Goal: Information Seeking & Learning: Find specific fact

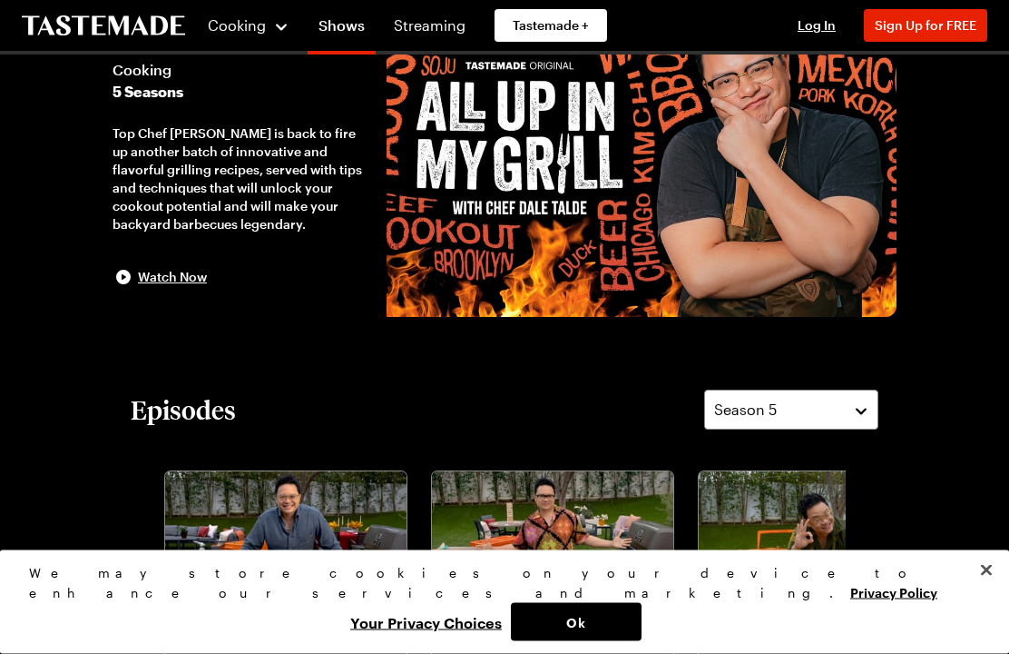
scroll to position [122, 0]
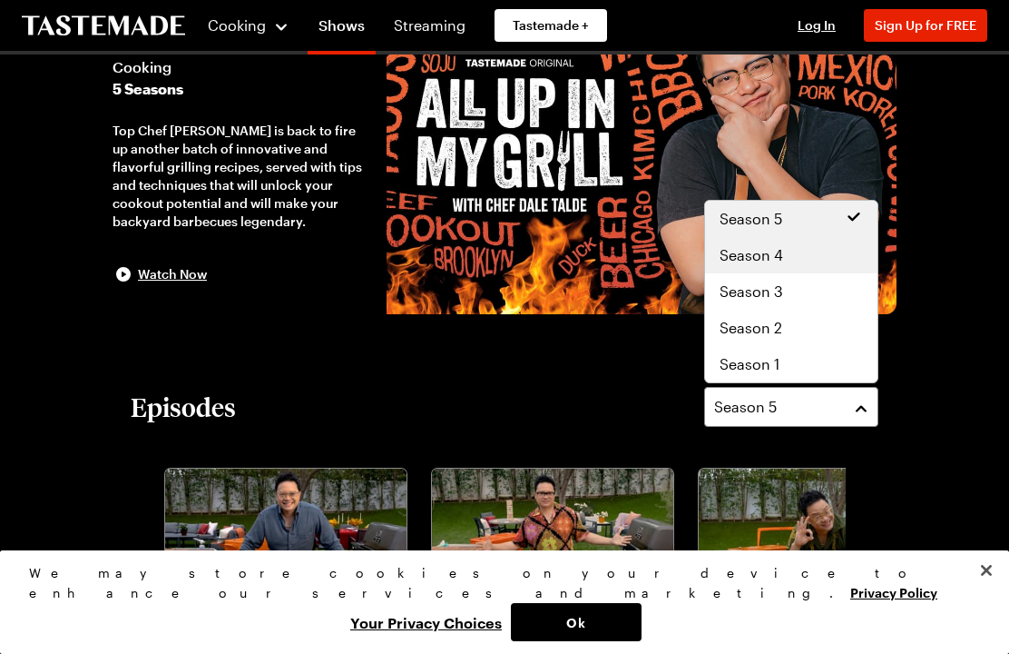
click at [767, 257] on span "Season 4" at bounding box center [752, 255] width 64 height 22
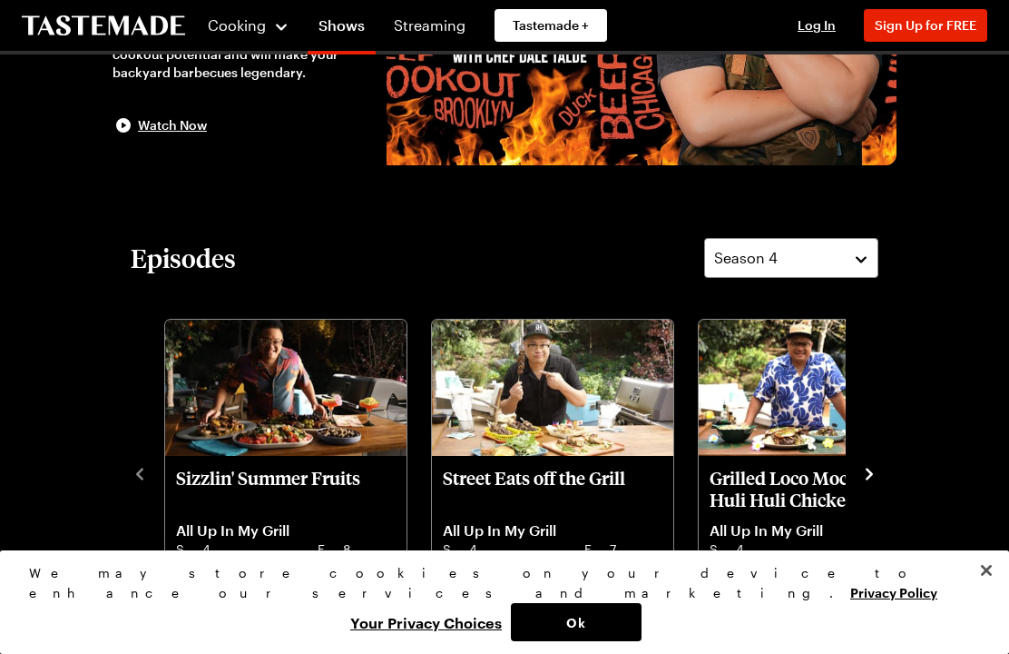
scroll to position [282, 0]
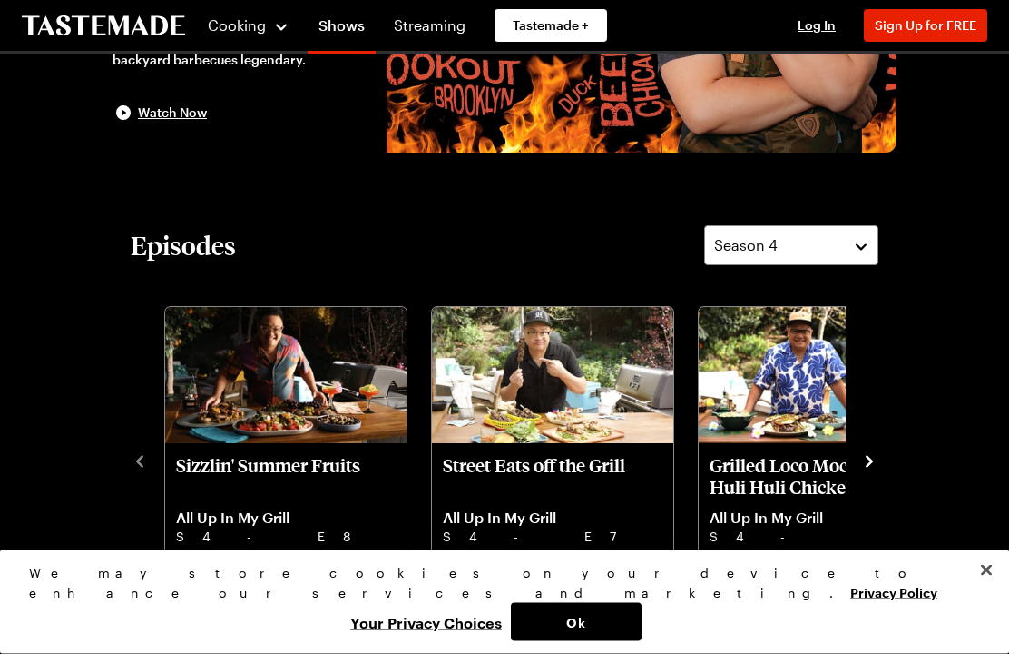
click at [782, 485] on p "Grilled Loco Moco and Huli Huli Chicken" at bounding box center [820, 477] width 220 height 44
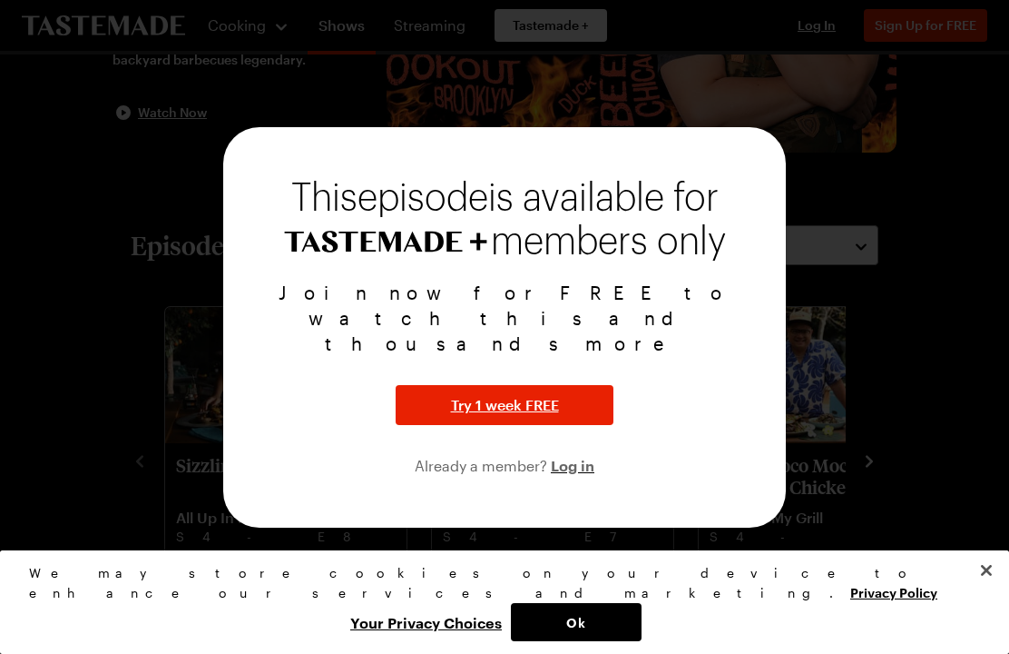
click at [1006, 590] on button "Close" at bounding box center [987, 570] width 40 height 40
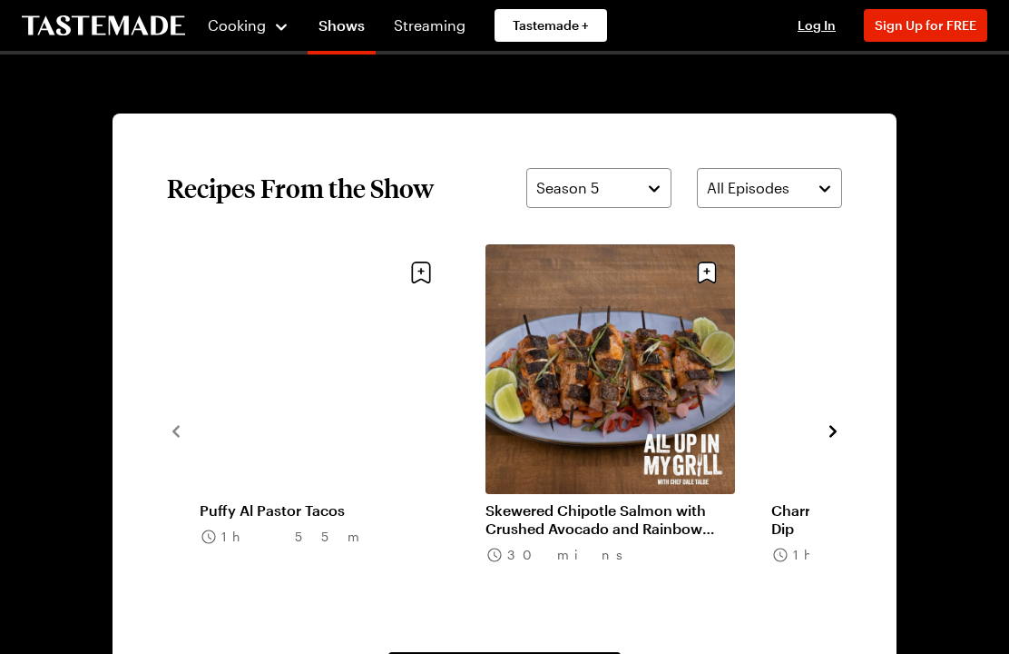
scroll to position [1197, 0]
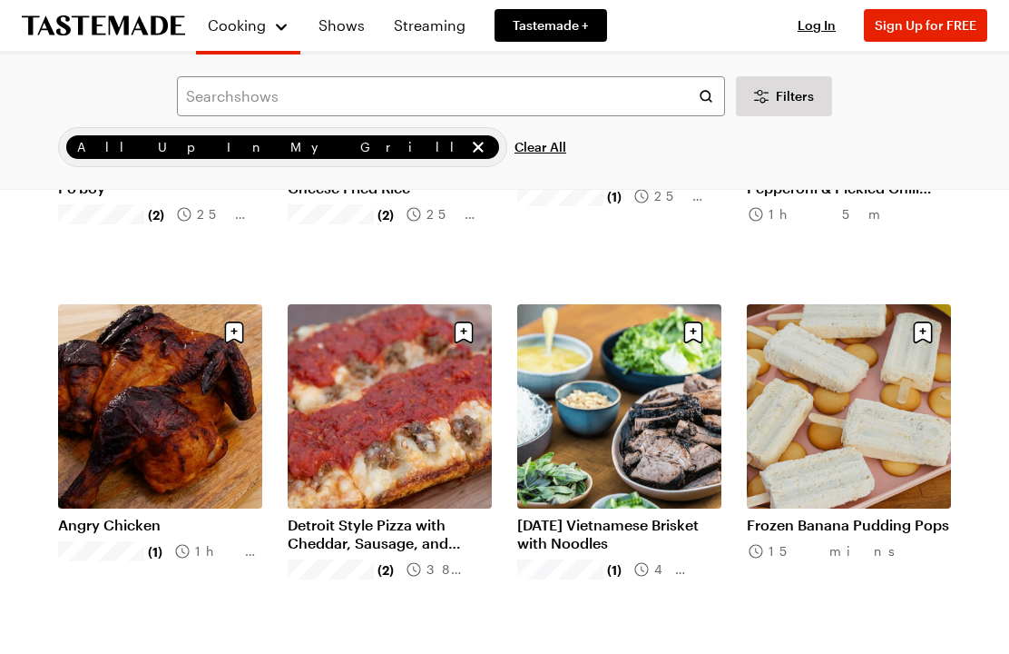
scroll to position [1432, 0]
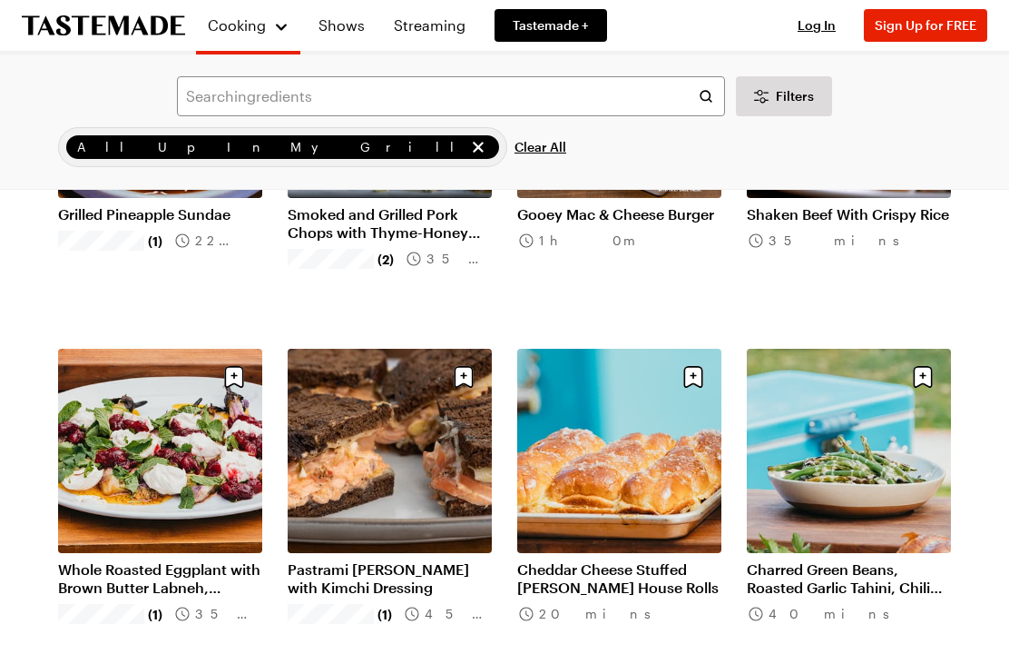
scroll to position [3872, 0]
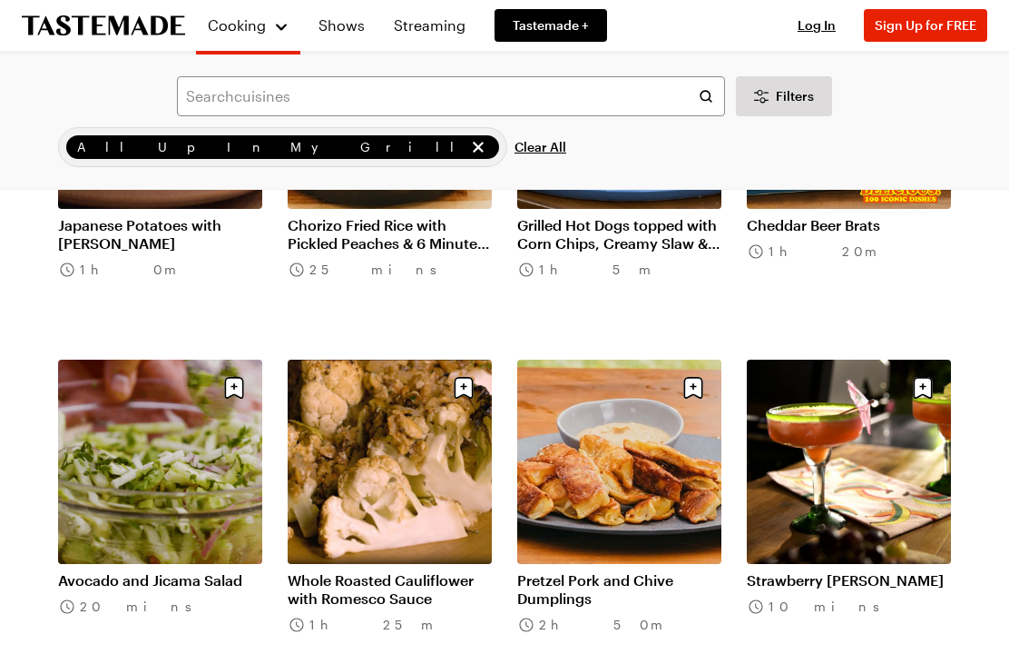
scroll to position [5991, 0]
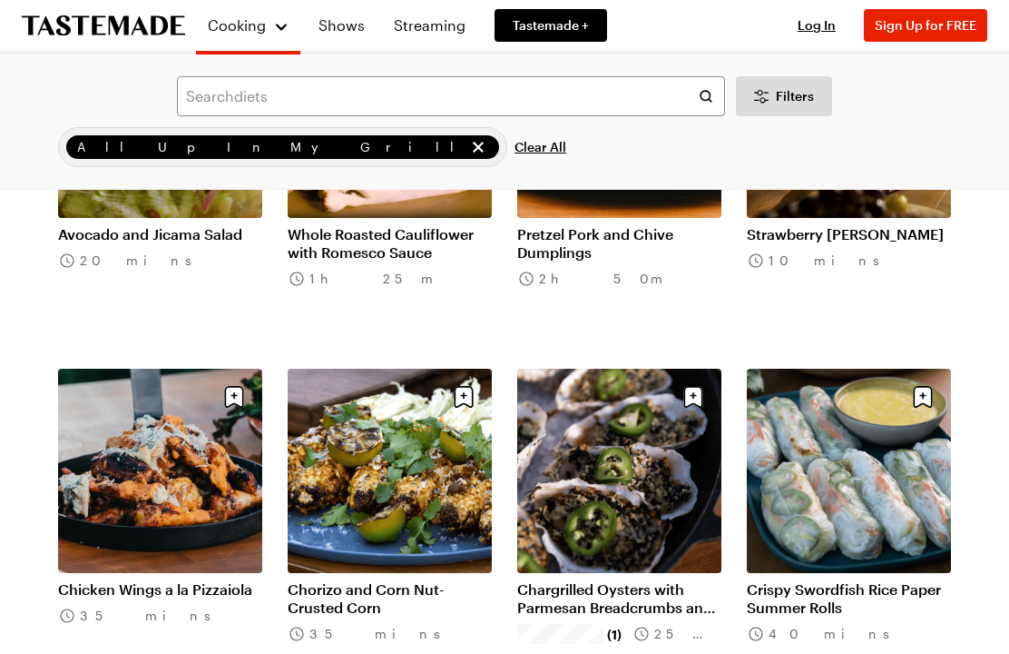
scroll to position [6338, 0]
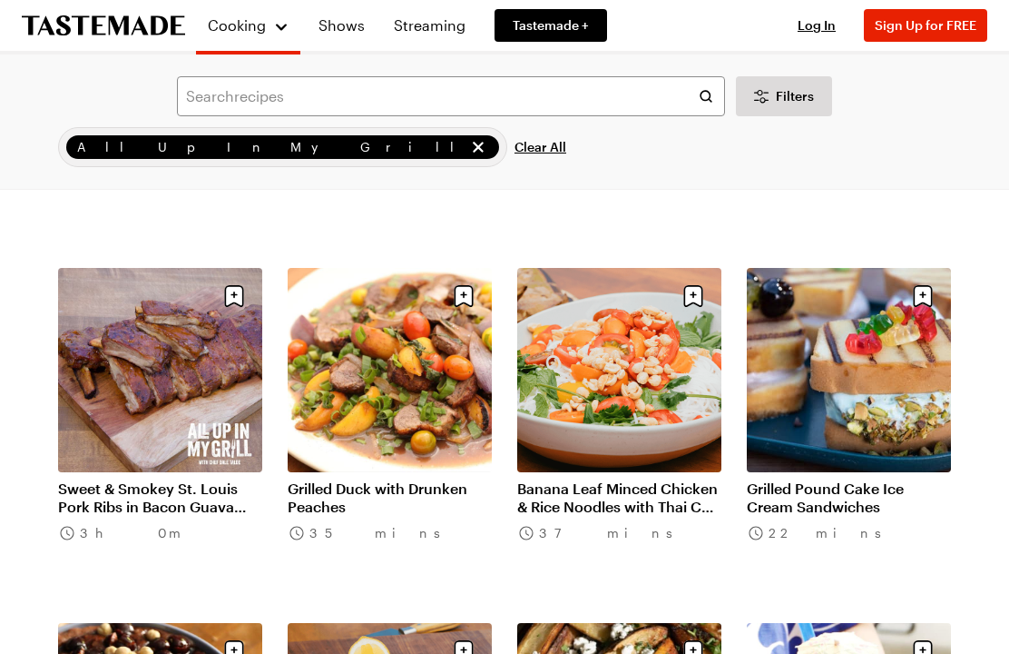
scroll to position [9632, 0]
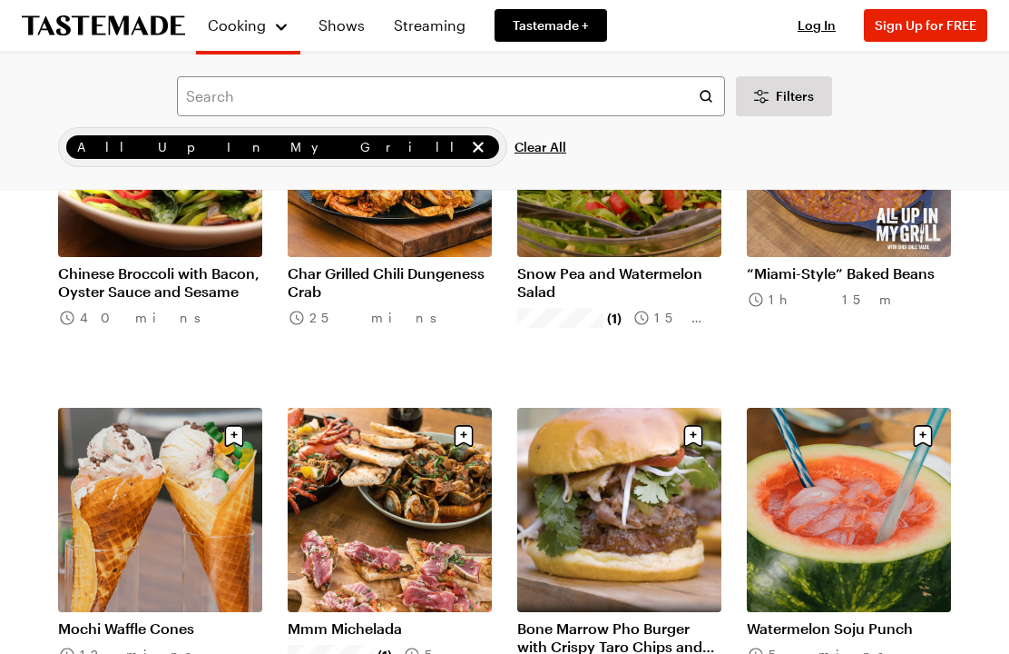
scroll to position [10556, 0]
click at [202, 92] on input "text" at bounding box center [451, 96] width 548 height 40
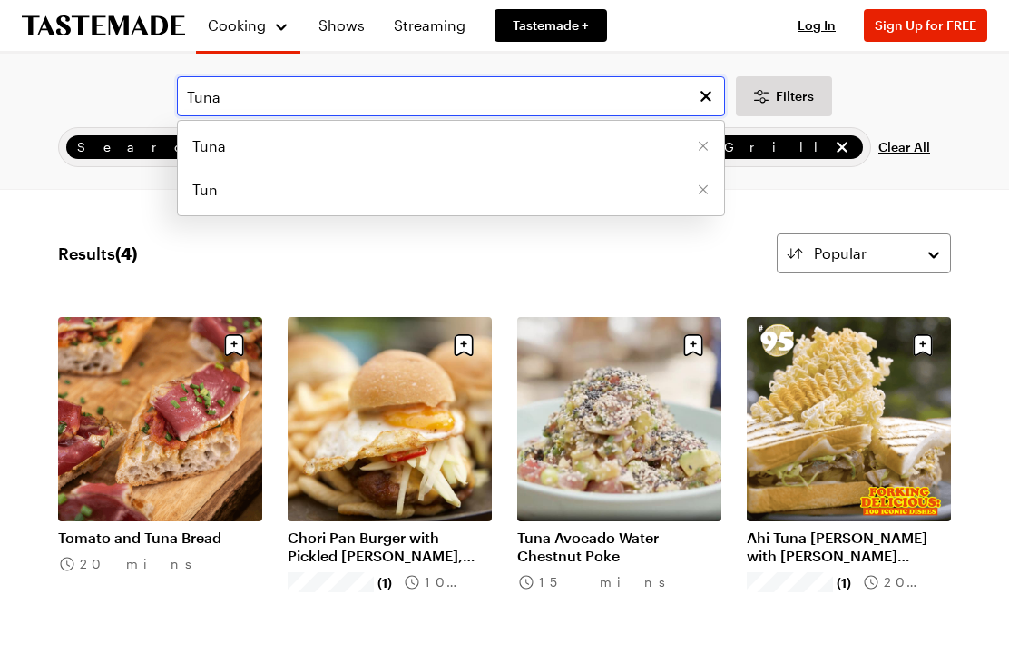
type input "Tuna"
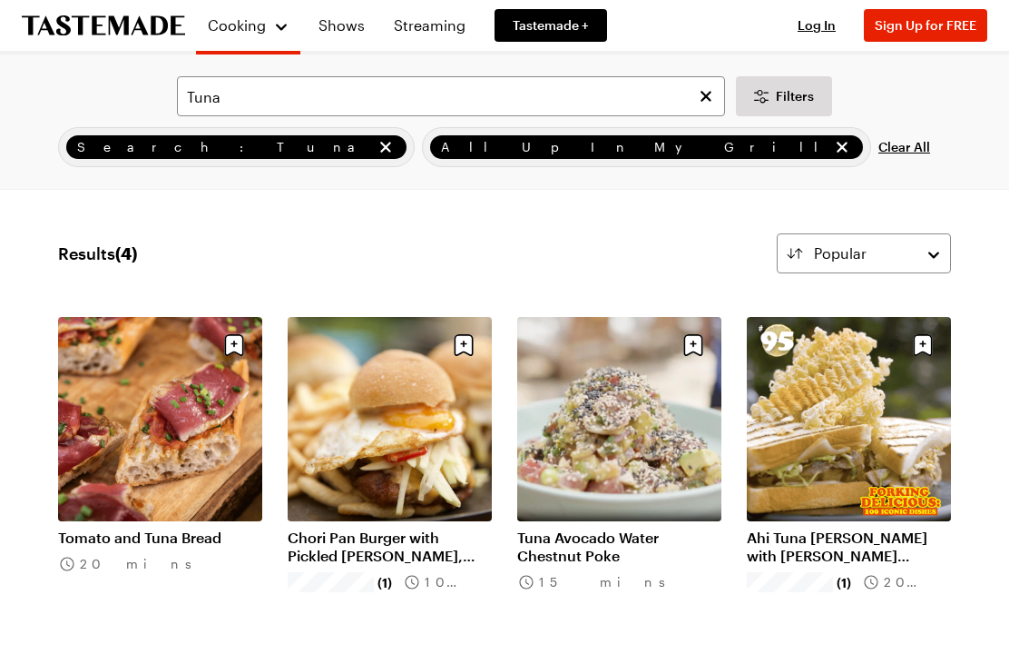
click at [610, 528] on link "Tuna Avocado Water Chestnut Poke" at bounding box center [619, 546] width 204 height 36
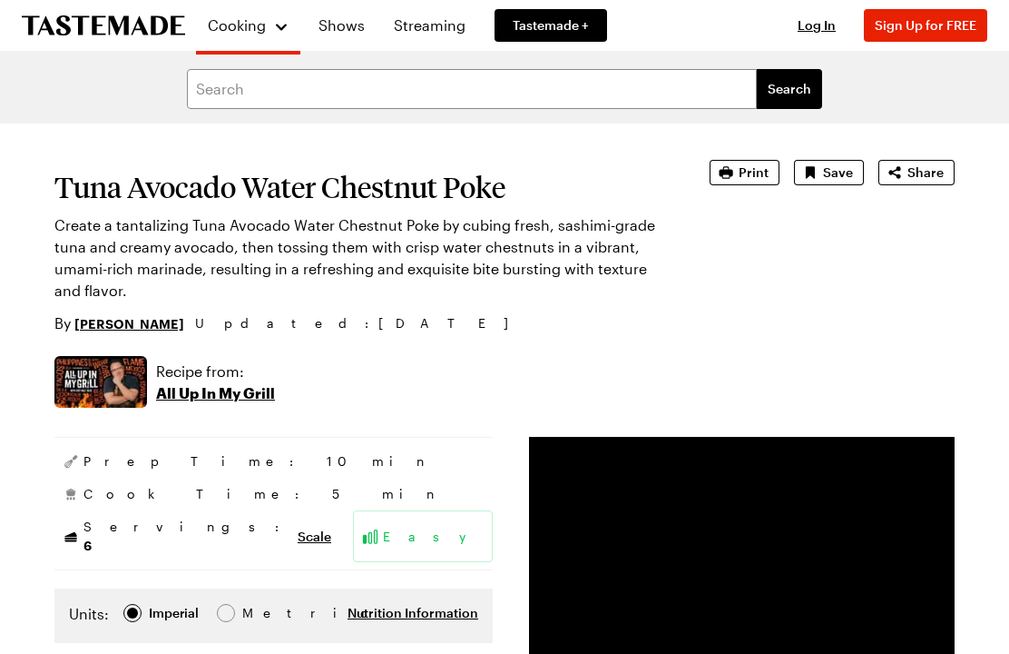
click at [926, 172] on span "Share" at bounding box center [926, 172] width 36 height 18
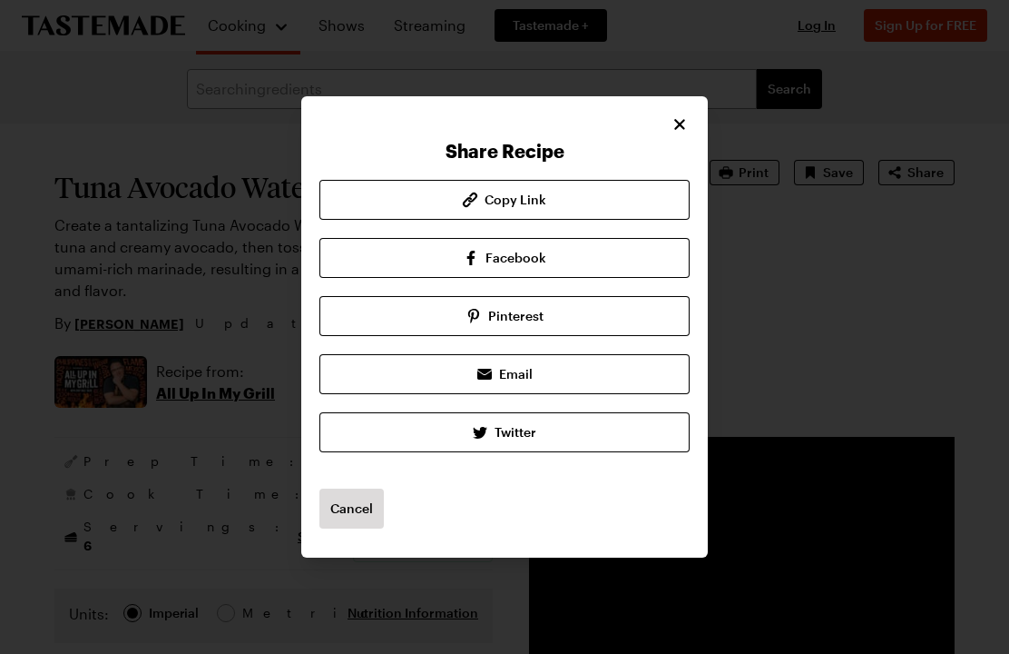
click at [537, 365] on link "Email" at bounding box center [505, 374] width 370 height 40
click at [683, 119] on icon "Close" at bounding box center [680, 124] width 18 height 18
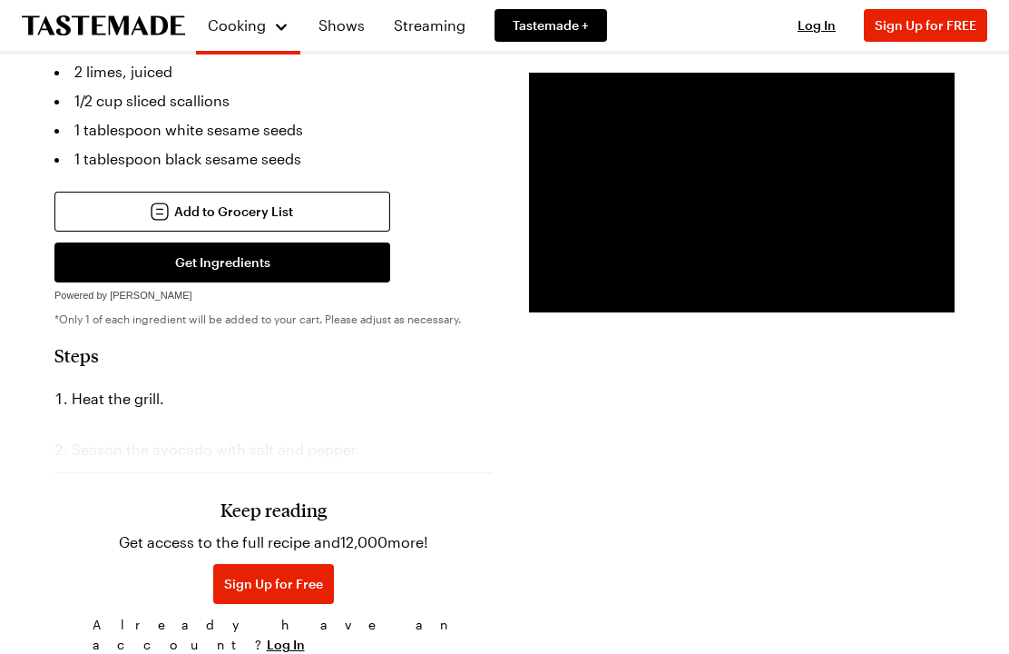
scroll to position [935, 0]
